Goal: Find specific page/section: Find specific page/section

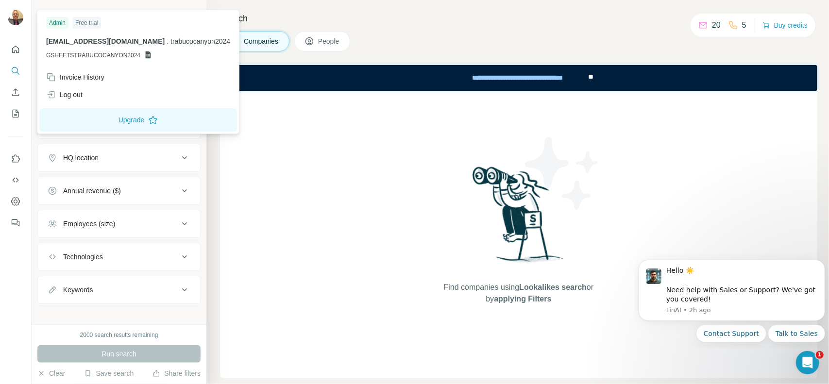
click at [147, 53] on icon at bounding box center [148, 54] width 5 height 7
click at [51, 19] on div "Admin" at bounding box center [57, 23] width 22 height 12
click at [90, 20] on div "Free trial" at bounding box center [86, 23] width 29 height 12
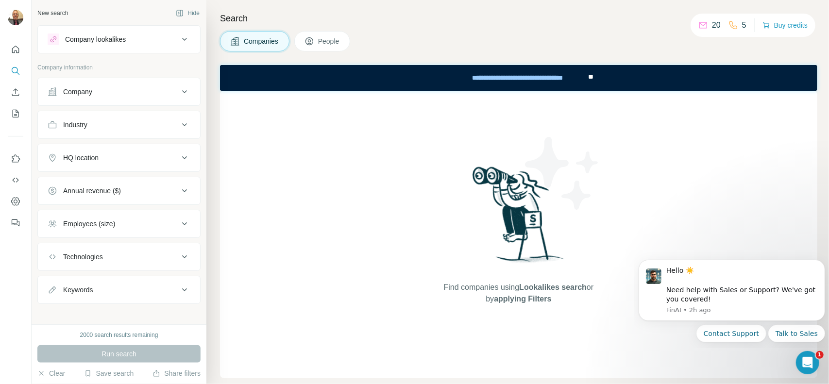
click at [349, 125] on div "Find companies using Lookalikes search or by applying Filters" at bounding box center [518, 234] width 597 height 287
click at [329, 152] on div "Find companies using Lookalikes search or by applying Filters" at bounding box center [518, 234] width 597 height 287
click at [19, 46] on icon "Quick start" at bounding box center [16, 50] width 10 height 10
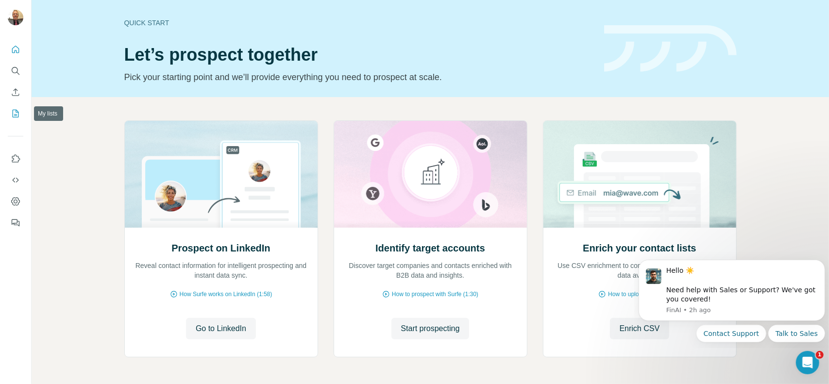
click at [10, 111] on button "My lists" at bounding box center [16, 113] width 16 height 17
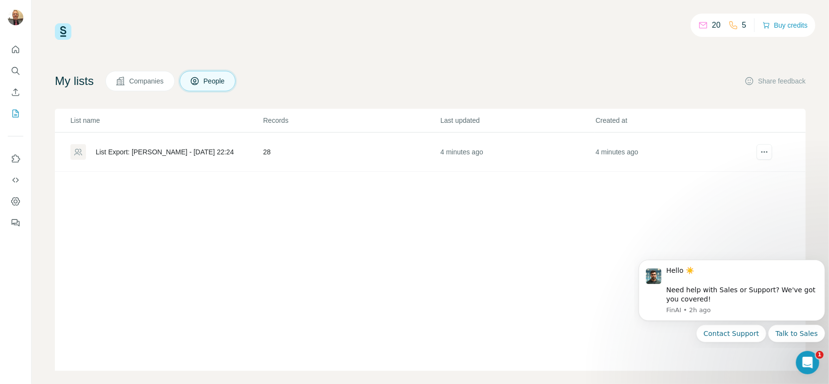
click at [177, 148] on div "List Export: [PERSON_NAME] - [DATE] 22:24" at bounding box center [165, 152] width 138 height 10
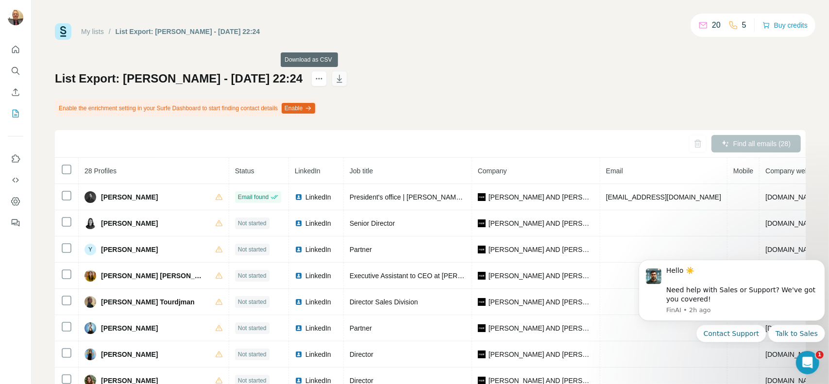
click at [337, 77] on icon "button" at bounding box center [339, 79] width 5 height 8
